Goal: Check status: Check status

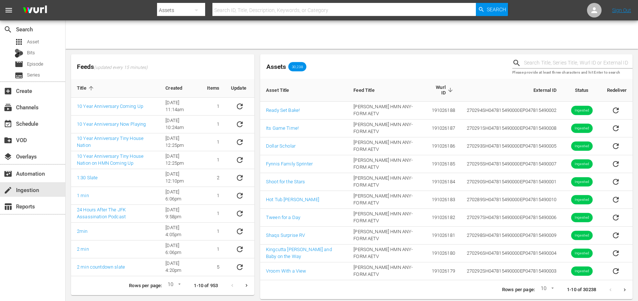
click at [542, 60] on input "text" at bounding box center [578, 63] width 109 height 11
paste input "251380"
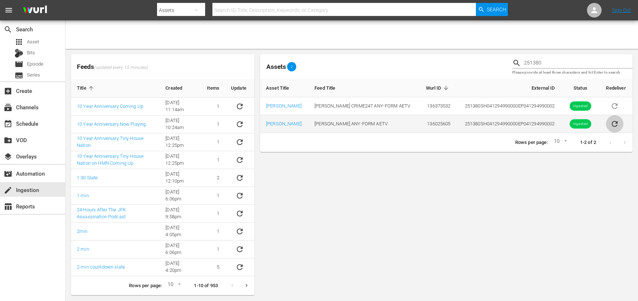
click at [614, 125] on icon "sticky table" at bounding box center [615, 124] width 6 height 6
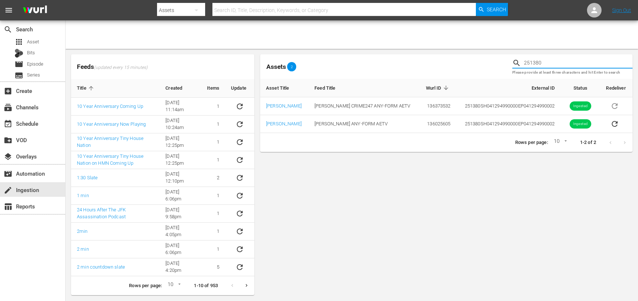
drag, startPoint x: 545, startPoint y: 61, endPoint x: 490, endPoint y: 61, distance: 55.0
click at [490, 61] on div "Assets 2 251380 Please provide at least three characters and hit Enter to search" at bounding box center [446, 66] width 378 height 30
paste input "78"
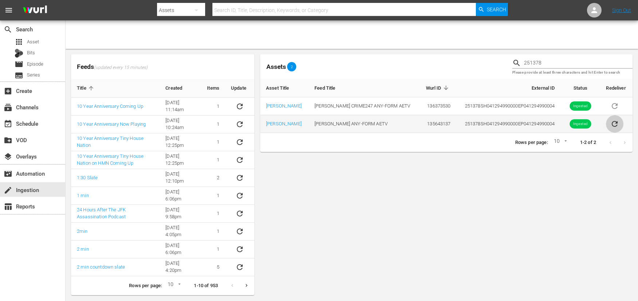
click at [612, 122] on icon "sticky table" at bounding box center [614, 123] width 9 height 9
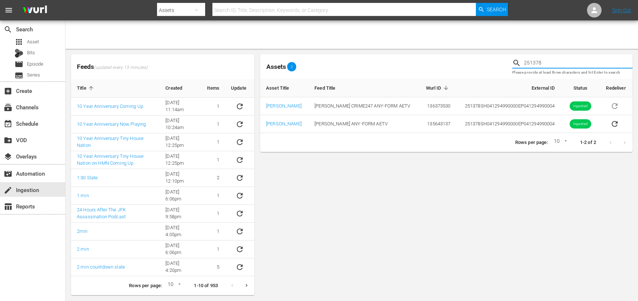
drag, startPoint x: 543, startPoint y: 63, endPoint x: 496, endPoint y: 63, distance: 47.0
click at [496, 63] on div "Assets 2 251378 Please provide at least three characters and hit Enter to search" at bounding box center [446, 66] width 378 height 30
paste input "30576"
type input "230576"
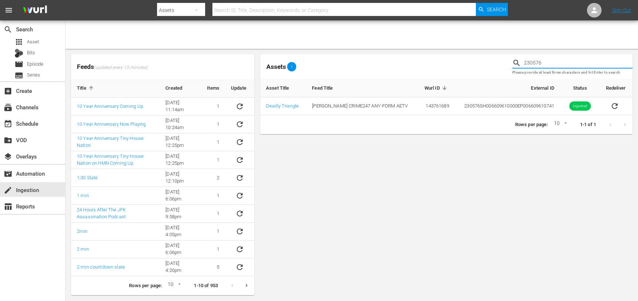
click at [291, 65] on span "1" at bounding box center [291, 66] width 9 height 4
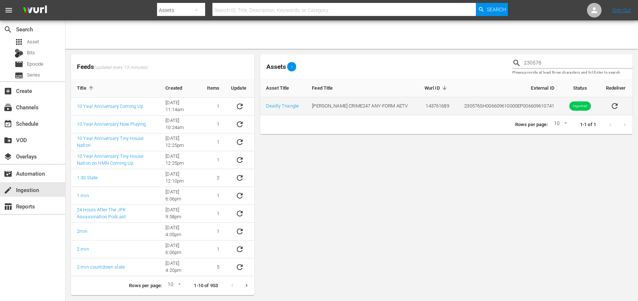
click at [610, 105] on icon "sticky table" at bounding box center [614, 106] width 9 height 9
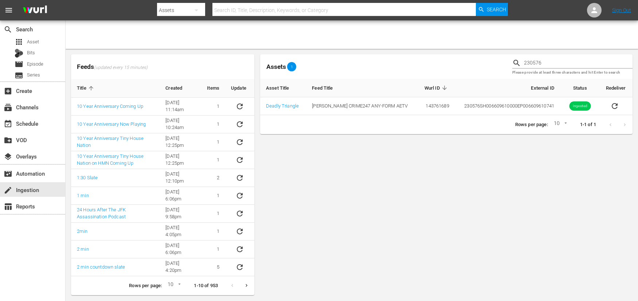
click at [495, 63] on div "Assets 1" at bounding box center [383, 67] width 246 height 12
drag, startPoint x: 561, startPoint y: 63, endPoint x: 496, endPoint y: 61, distance: 64.1
click at [498, 62] on div "Assets 1 230576 Please provide at least three characters and hit Enter to search" at bounding box center [446, 66] width 378 height 30
